Goal: Find specific page/section: Find specific page/section

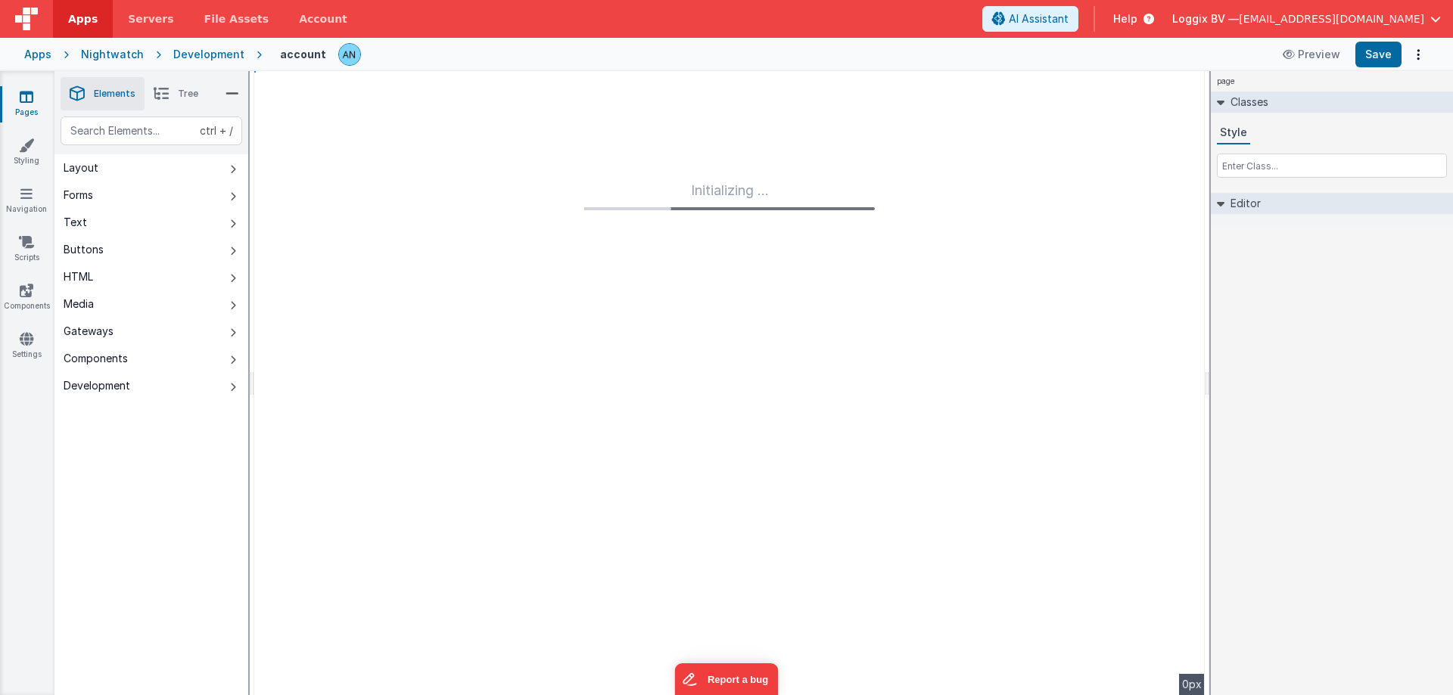
click at [81, 6] on link "Apps" at bounding box center [83, 19] width 60 height 38
